Goal: Navigation & Orientation: Find specific page/section

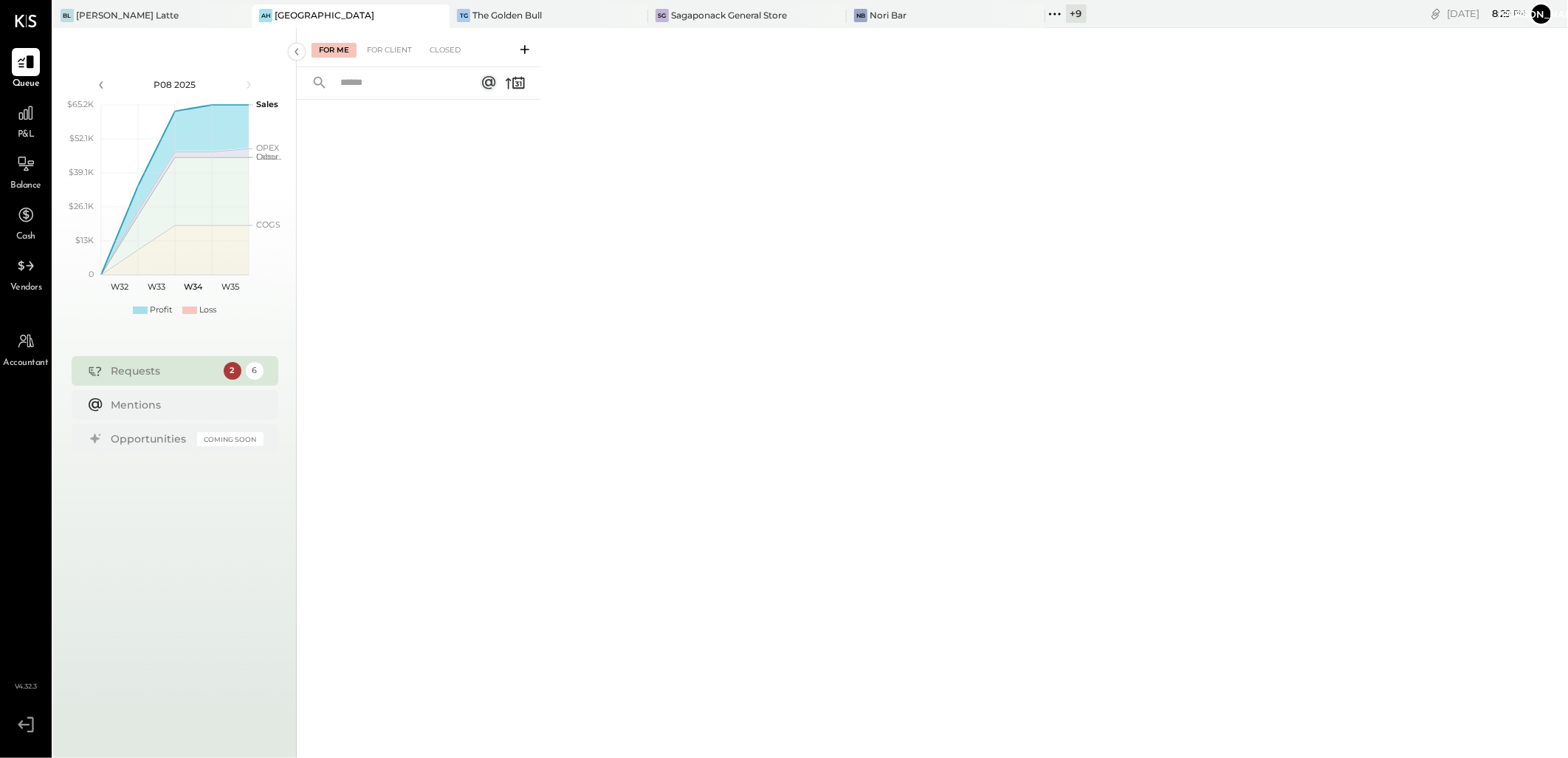
click at [307, 14] on div "[GEOGRAPHIC_DATA]" at bounding box center [324, 14] width 100 height 12
click at [513, 15] on div "The Golden Bull" at bounding box center [507, 14] width 70 height 12
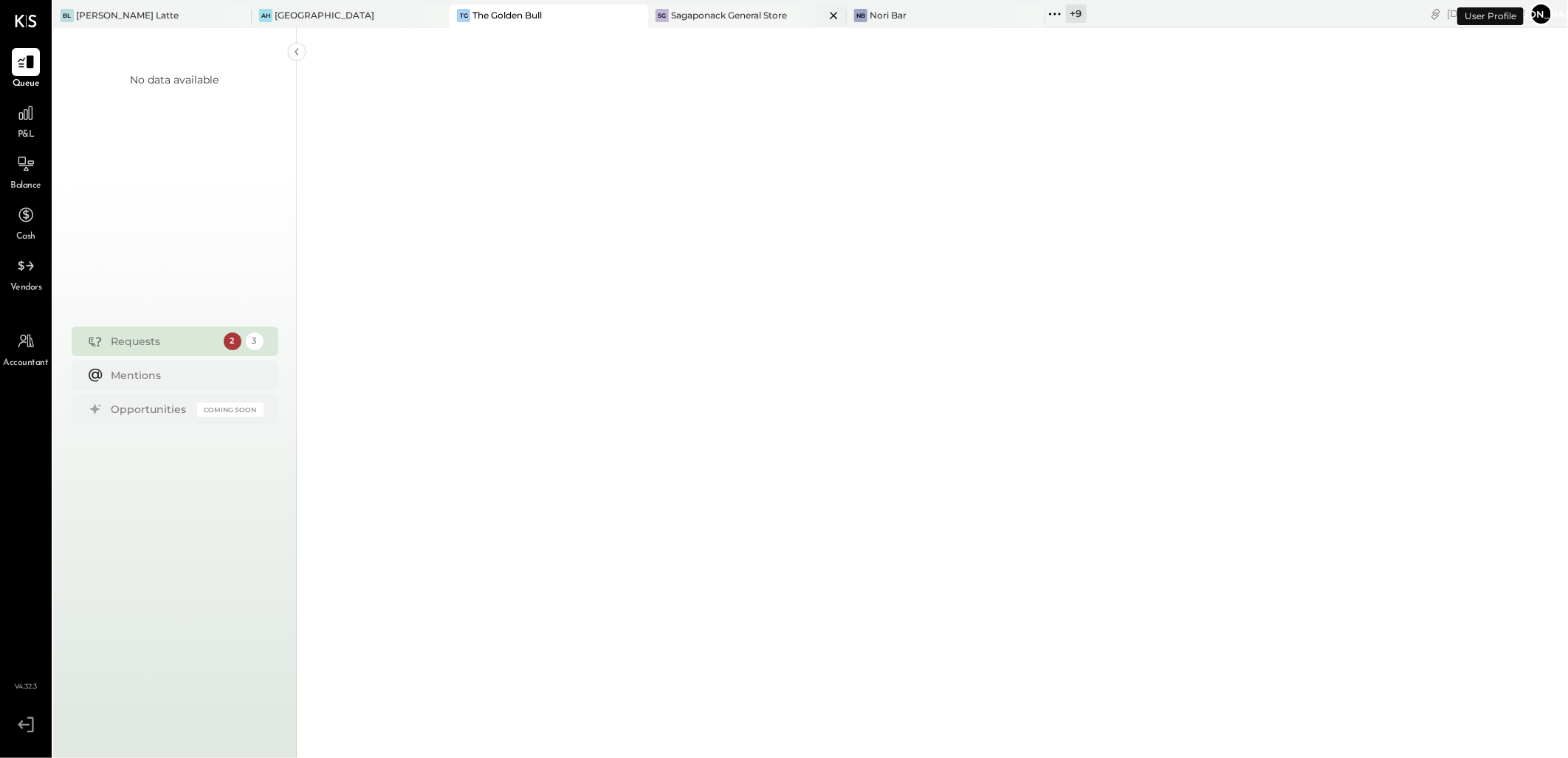
click at [719, 21] on div "Sagaponack General Store" at bounding box center [729, 14] width 116 height 12
